Goal: Information Seeking & Learning: Learn about a topic

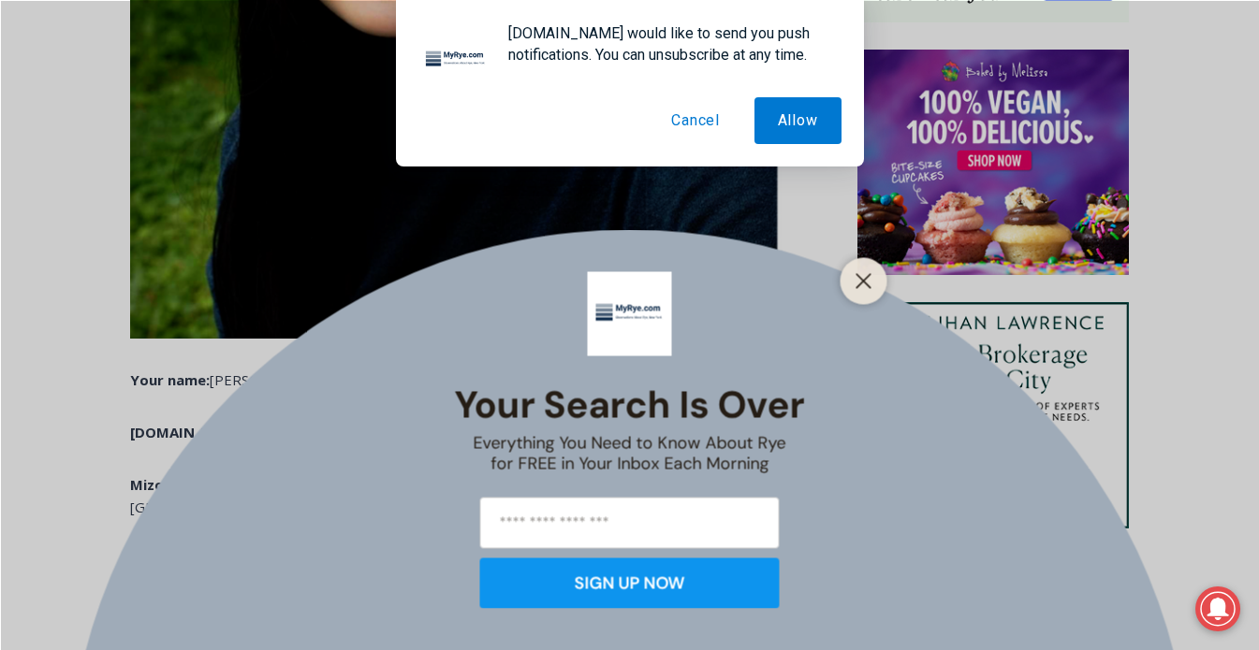
click at [681, 125] on button "Cancel" at bounding box center [695, 120] width 95 height 47
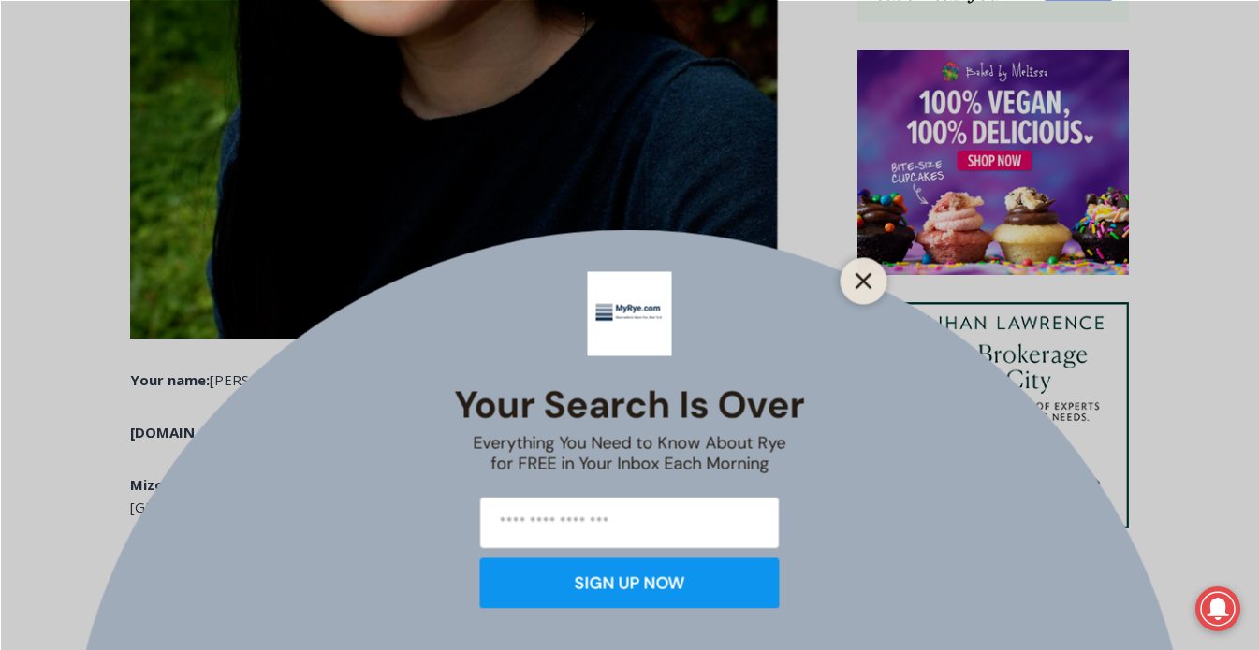
click at [857, 270] on button "Close" at bounding box center [864, 281] width 26 height 26
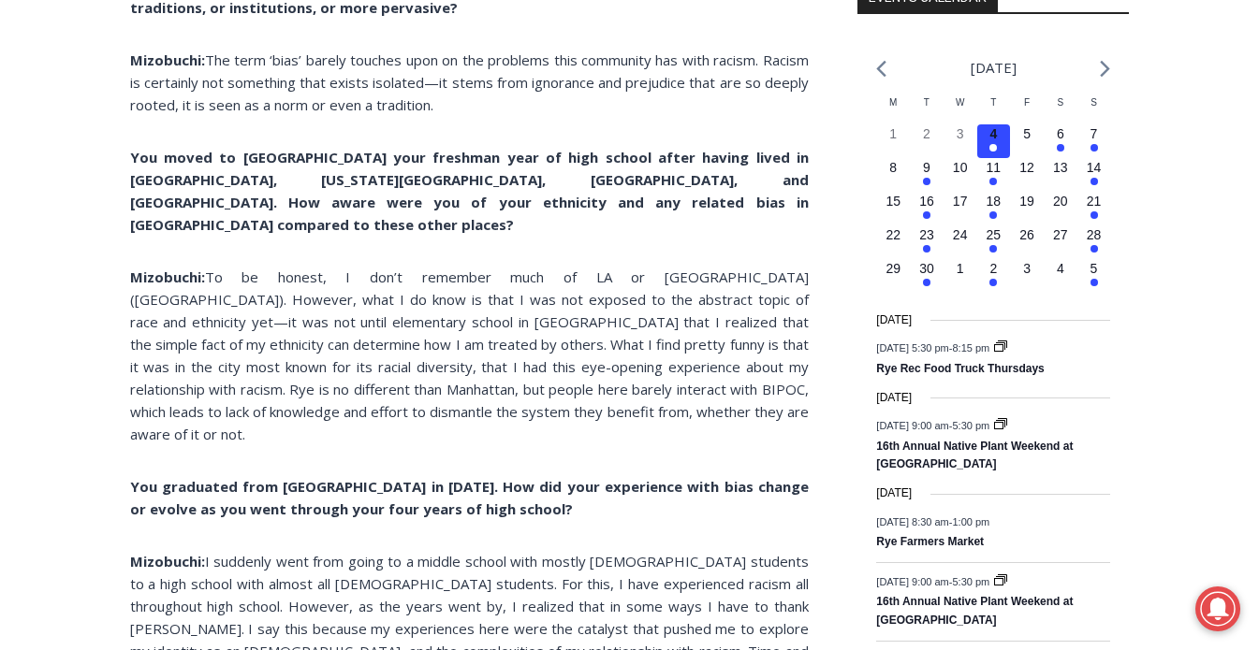
scroll to position [2030, 0]
